Goal: Information Seeking & Learning: Learn about a topic

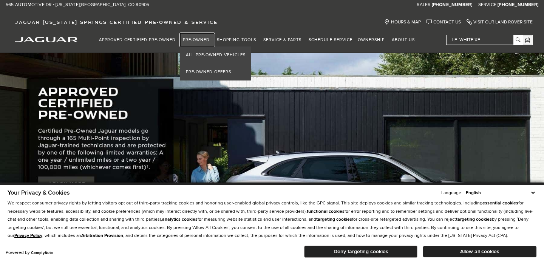
click at [199, 39] on link "Pre-Owned" at bounding box center [197, 39] width 34 height 13
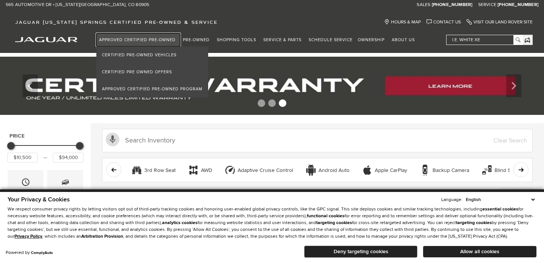
click at [159, 41] on link "Approved Certified Pre-Owned" at bounding box center [138, 39] width 84 height 13
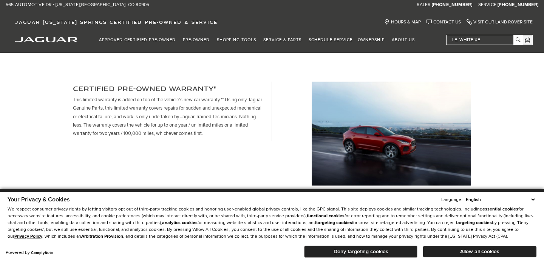
scroll to position [212, 0]
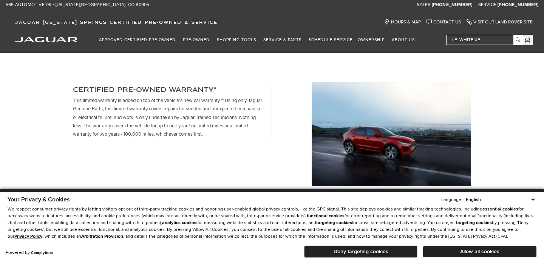
click at [349, 119] on img at bounding box center [391, 134] width 159 height 104
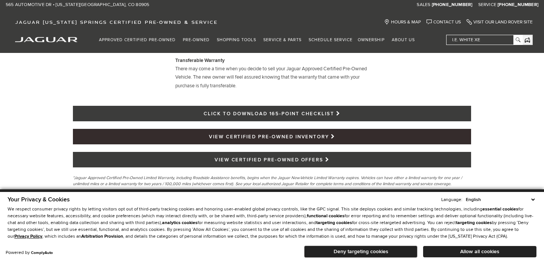
scroll to position [818, 0]
